Goal: Register for event/course

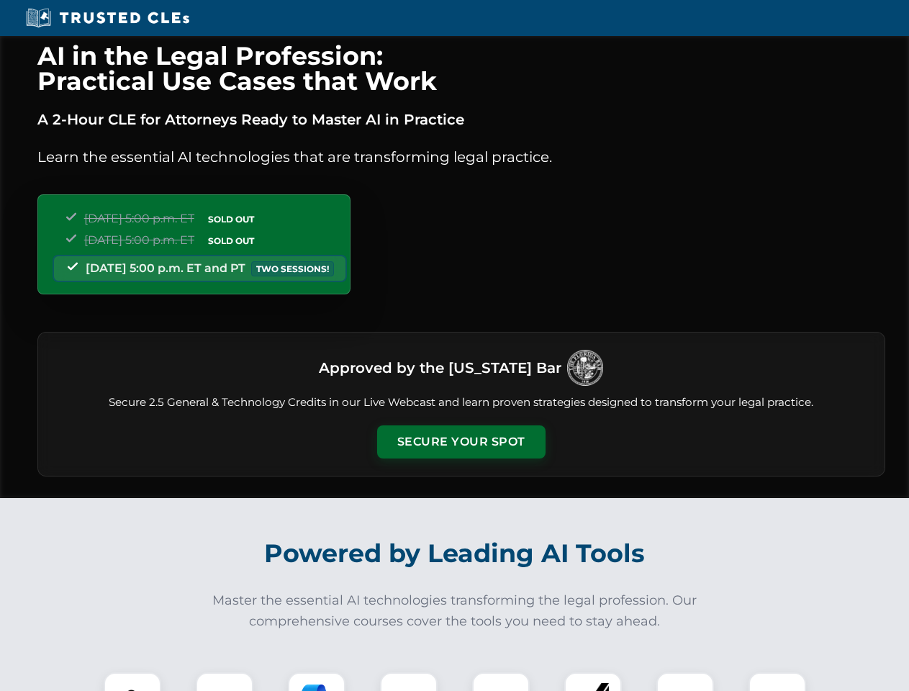
click at [461, 442] on button "Secure Your Spot" at bounding box center [461, 441] width 168 height 33
click at [132, 681] on img at bounding box center [133, 701] width 42 height 42
click at [225, 681] on div at bounding box center [225, 701] width 58 height 58
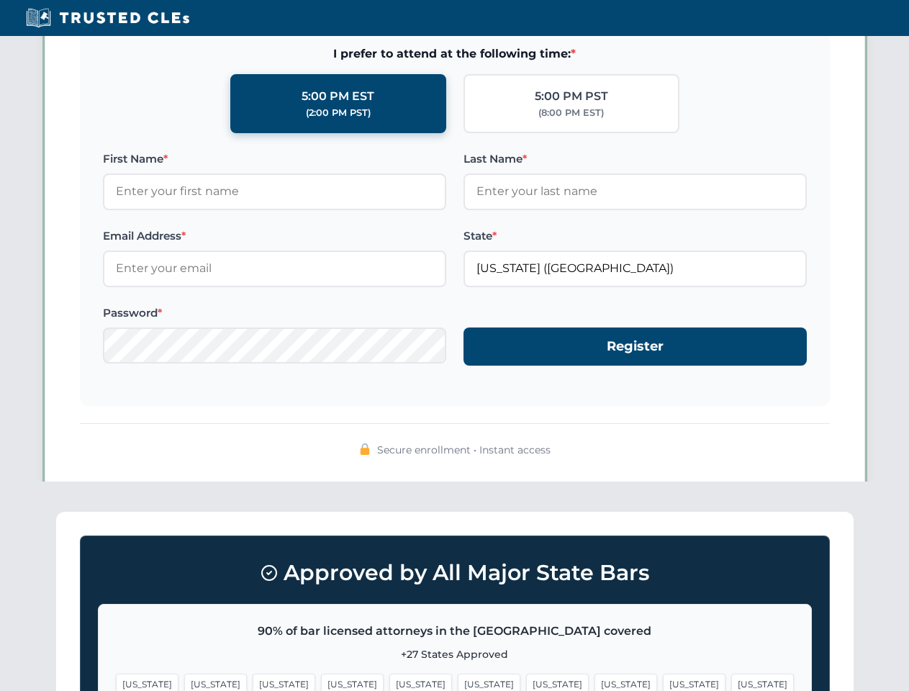
click at [663, 681] on span "[US_STATE]" at bounding box center [694, 684] width 63 height 21
